Goal: Information Seeking & Learning: Learn about a topic

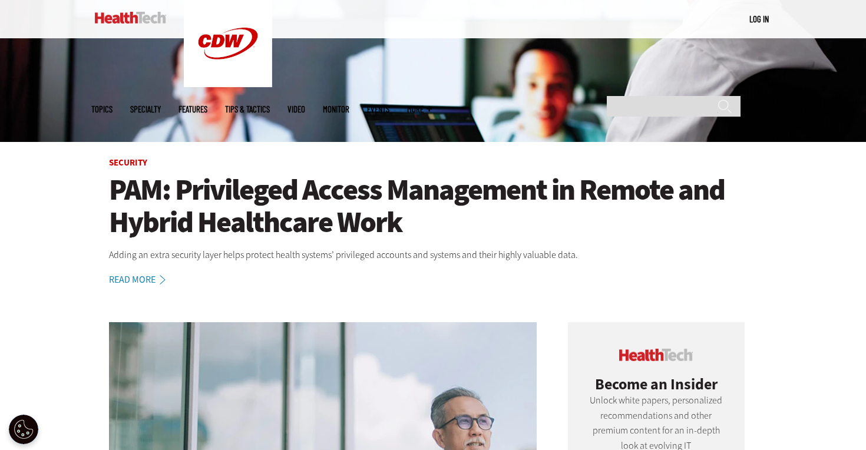
scroll to position [264, 0]
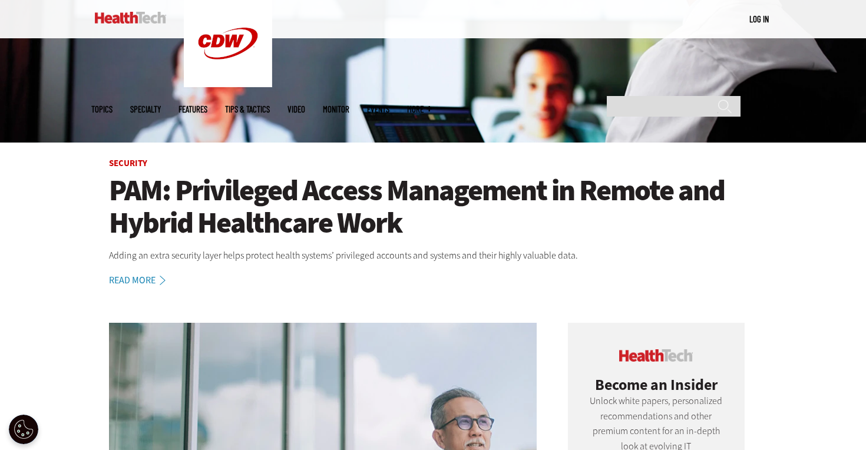
click at [281, 205] on h1 "PAM: Privileged Access Management in Remote and Hybrid Healthcare Work" at bounding box center [433, 206] width 648 height 65
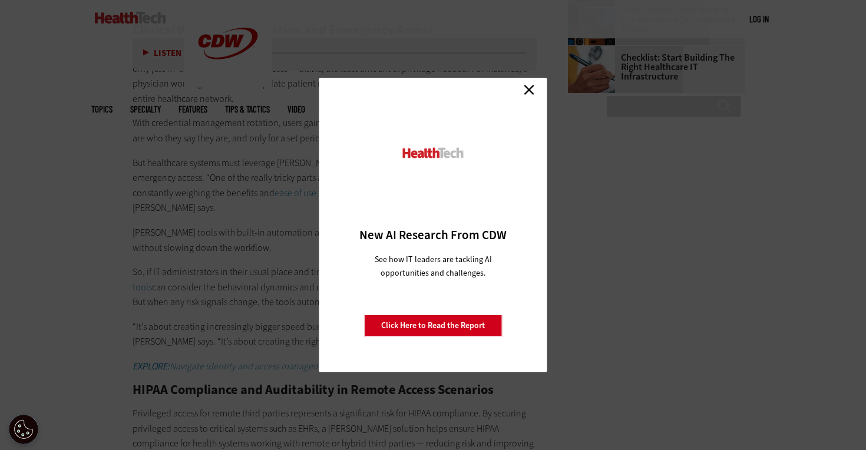
scroll to position [1824, 0]
click at [531, 89] on link "Close" at bounding box center [529, 90] width 18 height 18
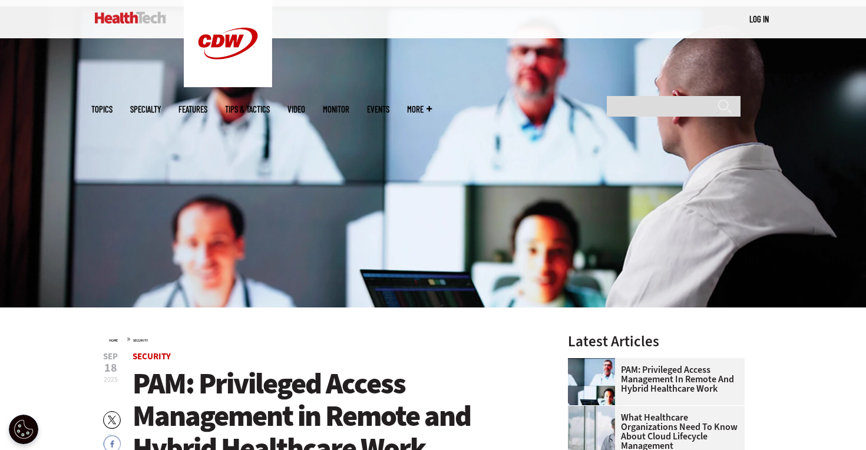
scroll to position [0, 0]
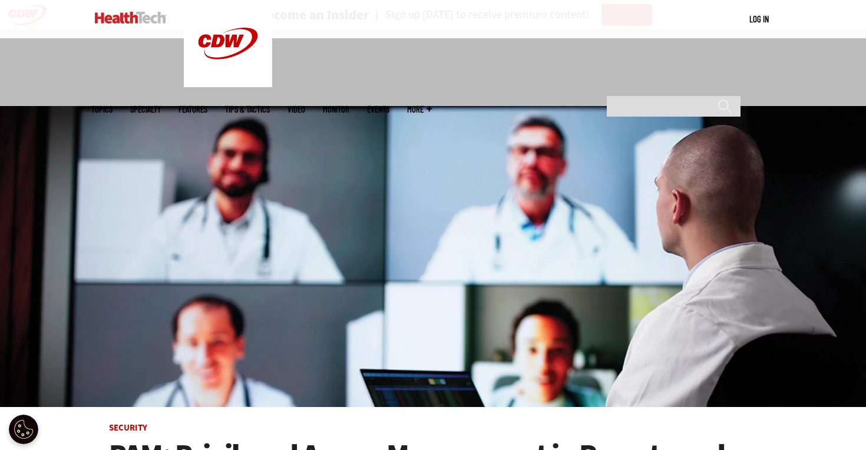
scroll to position [475, 0]
